Goal: Task Accomplishment & Management: Complete application form

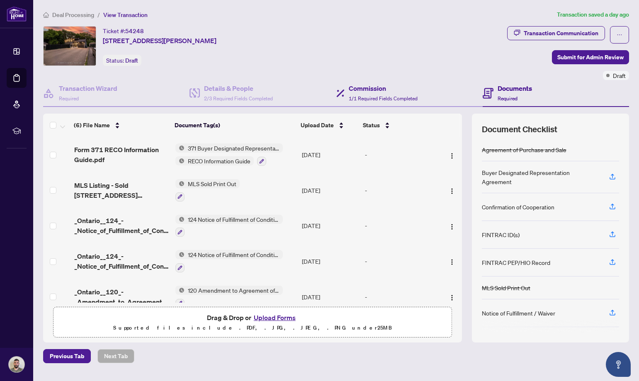
click at [377, 81] on div "Commission 1/1 Required Fields Completed" at bounding box center [409, 93] width 146 height 27
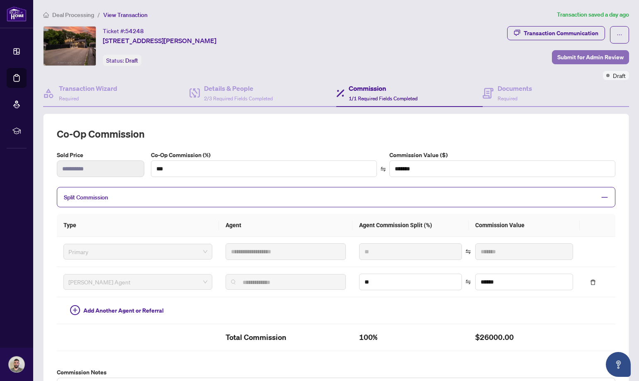
click at [595, 57] on span "Submit for Admin Review" at bounding box center [590, 57] width 66 height 13
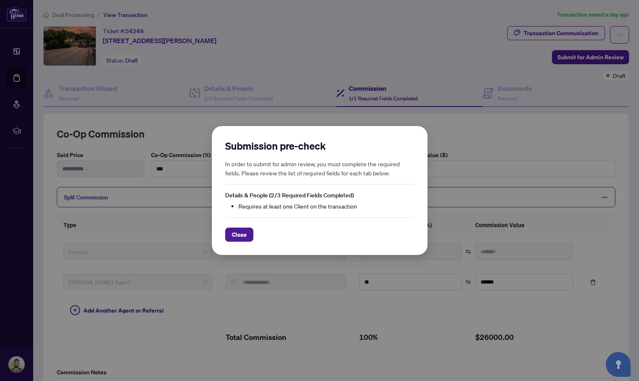
drag, startPoint x: 231, startPoint y: 233, endPoint x: 273, endPoint y: 227, distance: 41.9
click at [273, 227] on div "Close" at bounding box center [319, 229] width 189 height 24
click at [329, 229] on div "Close" at bounding box center [319, 234] width 189 height 14
click at [476, 178] on div "Submission pre-check In order to submit for admin review, you must complete the…" at bounding box center [319, 190] width 639 height 381
click at [410, 201] on li "Requires at least one Client on the transaction" at bounding box center [326, 205] width 176 height 9
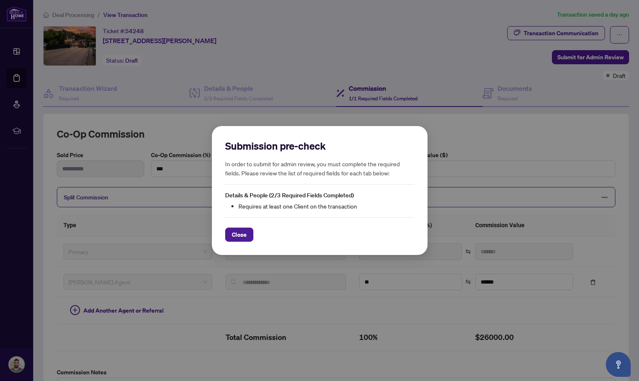
click at [463, 176] on div "Submission pre-check In order to submit for admin review, you must complete the…" at bounding box center [319, 190] width 639 height 381
click at [243, 237] on span "Close" at bounding box center [239, 234] width 15 height 13
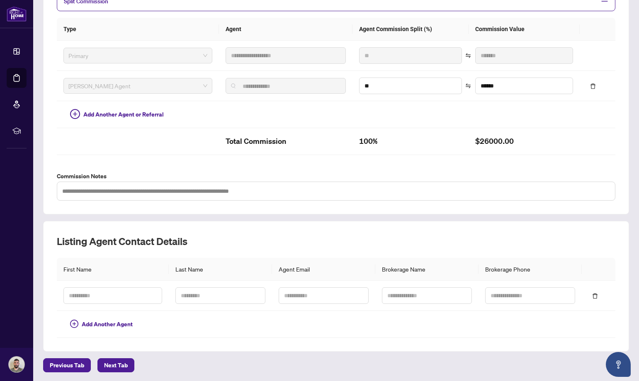
scroll to position [196, 0]
click at [130, 362] on button "Next Tab" at bounding box center [115, 365] width 37 height 14
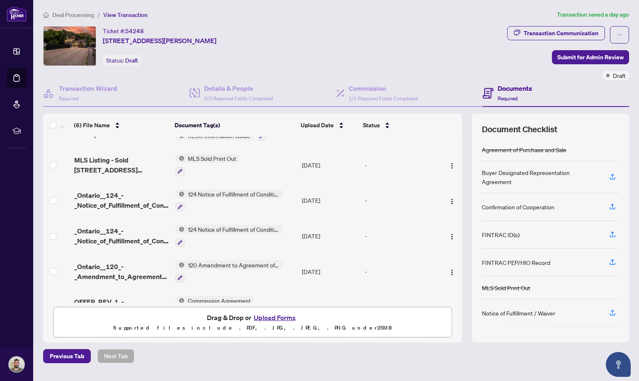
scroll to position [49, 0]
